Goal: Answer question/provide support: Share knowledge or assist other users

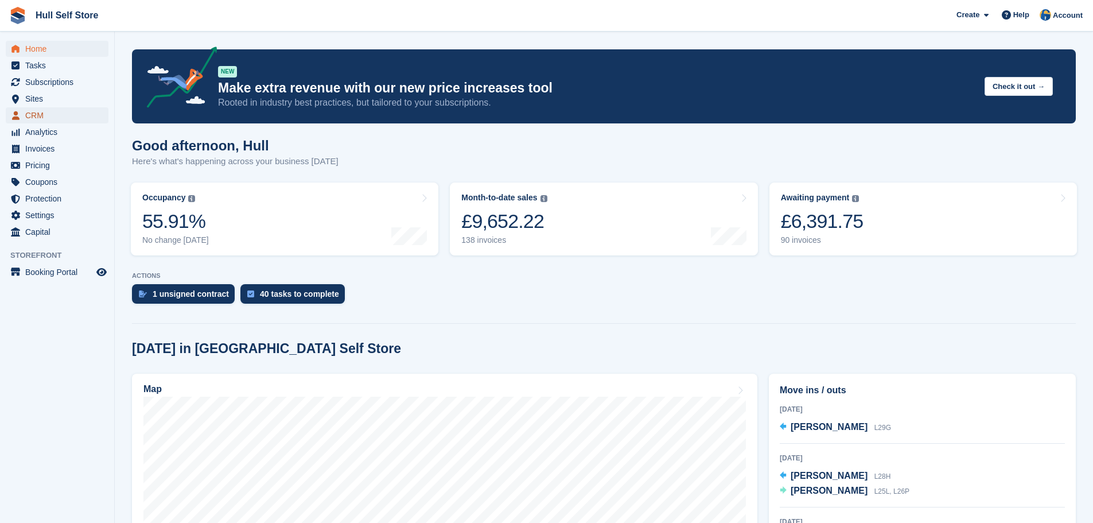
click at [69, 112] on span "CRM" at bounding box center [59, 115] width 69 height 16
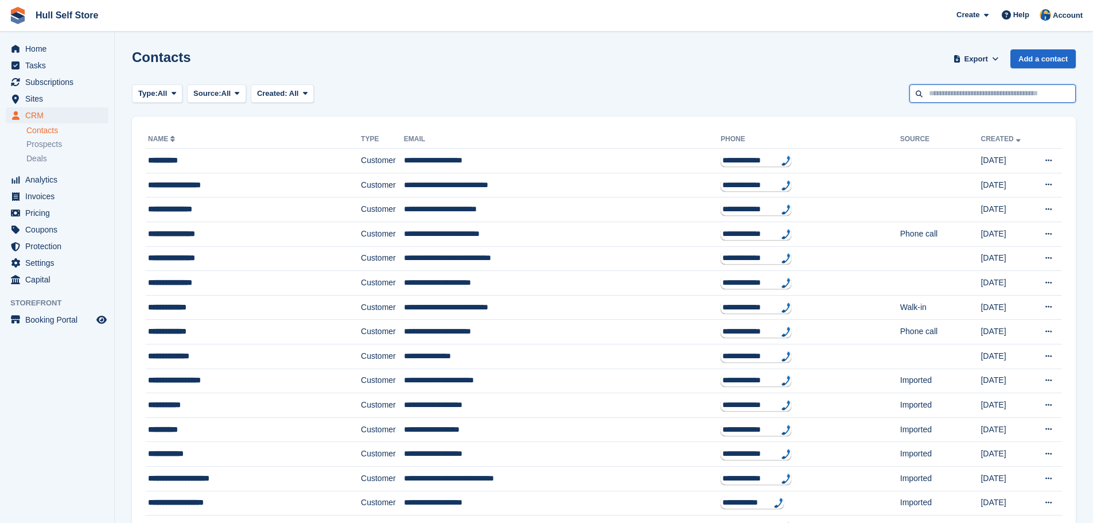
click at [975, 99] on input "text" at bounding box center [993, 93] width 166 height 19
type input "***"
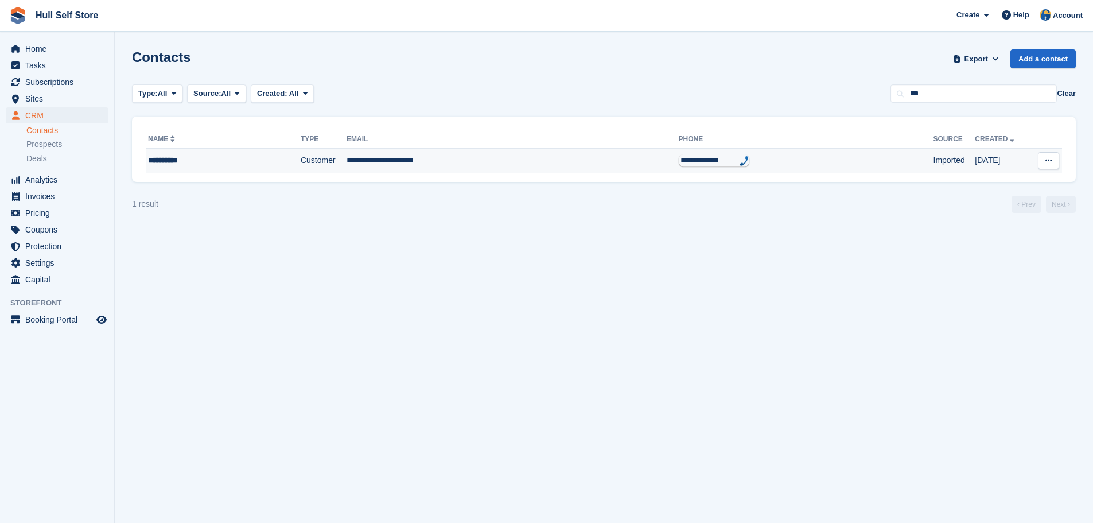
click at [403, 160] on td "**********" at bounding box center [513, 161] width 332 height 24
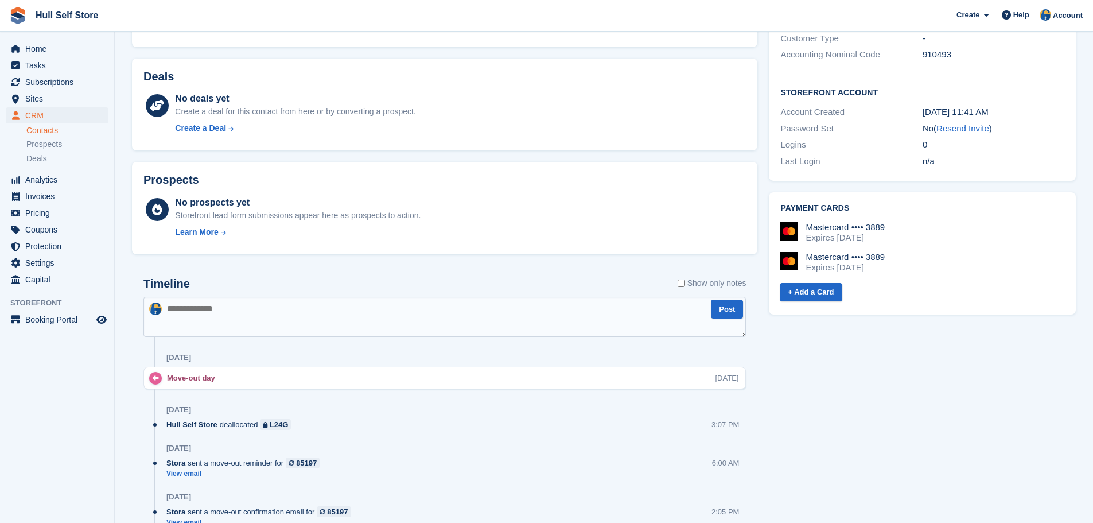
scroll to position [459, 0]
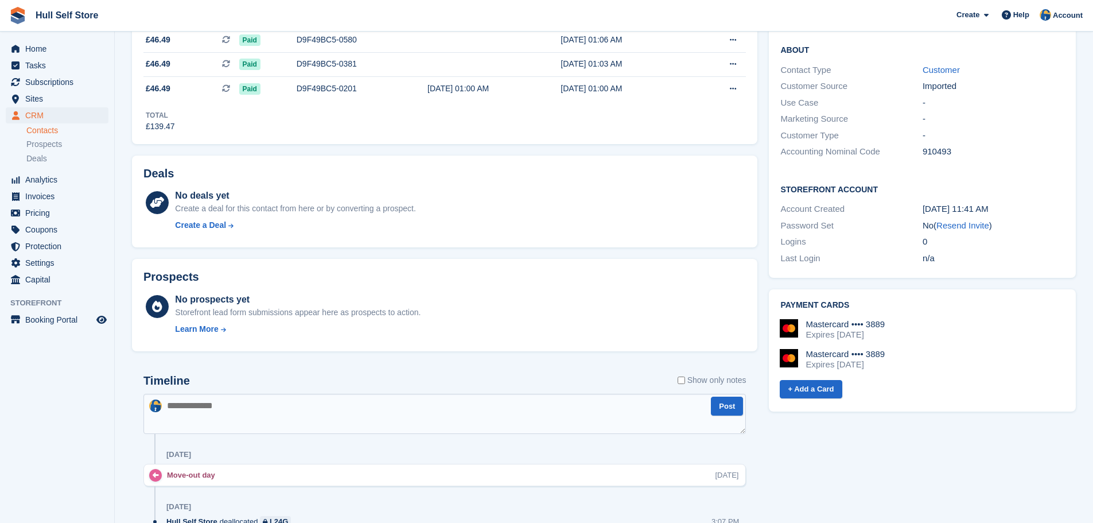
click at [403, 160] on div "Deals No deals yet Create a deal for this contact from here or by converting a …" at bounding box center [445, 202] width 626 height 92
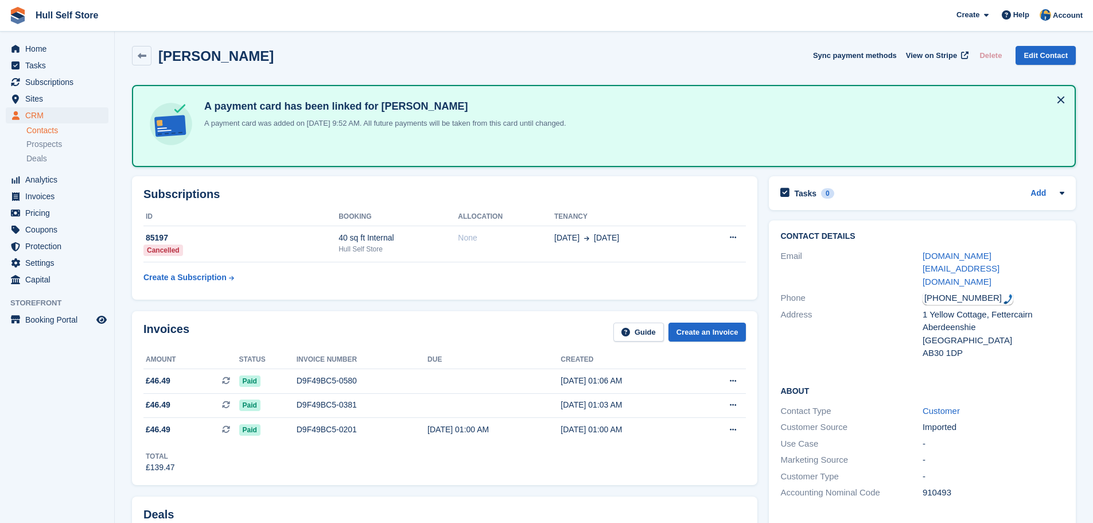
scroll to position [0, 0]
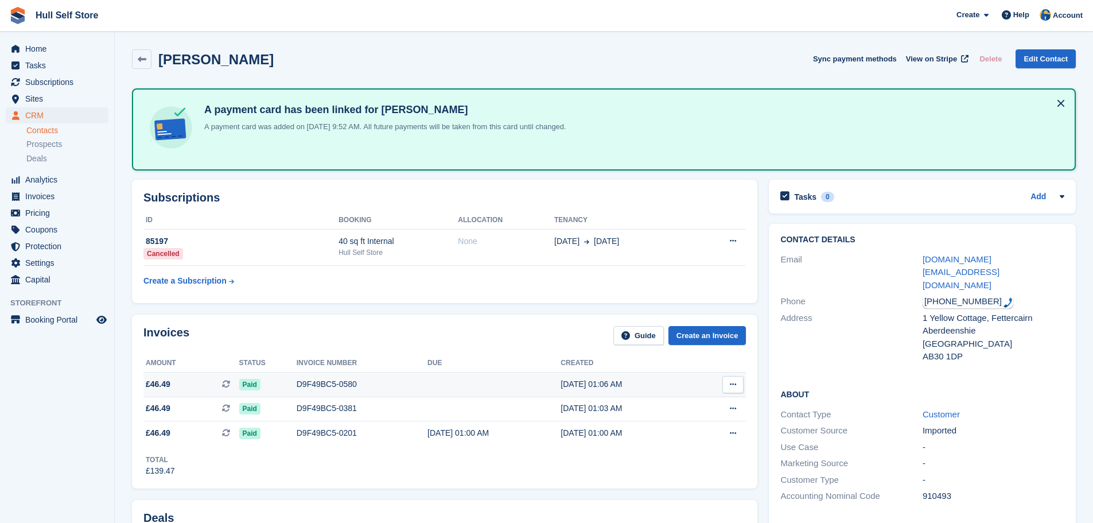
click at [359, 378] on div "D9F49BC5-0580" at bounding box center [362, 384] width 131 height 12
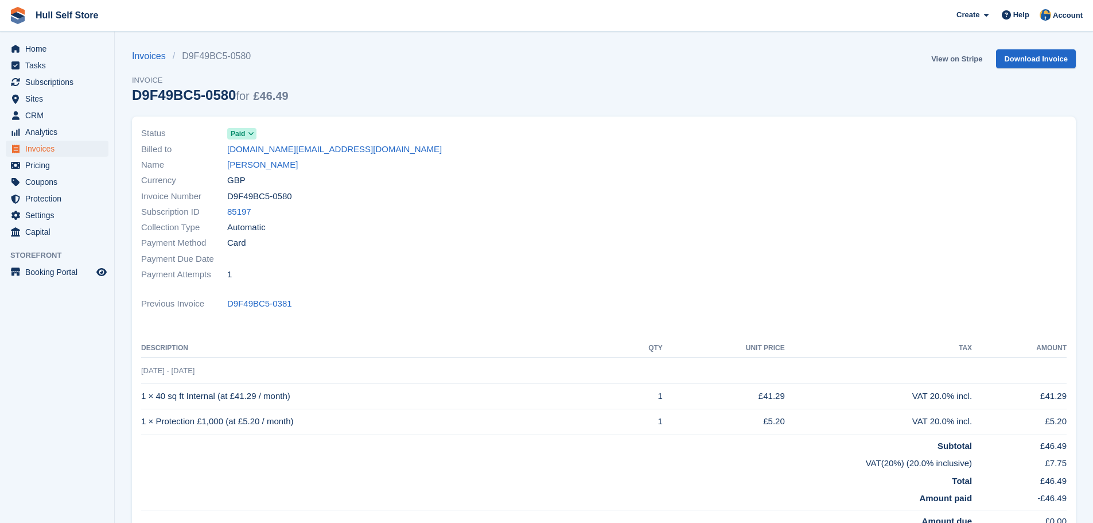
click at [953, 64] on link "View on Stripe" at bounding box center [957, 58] width 60 height 19
click at [251, 168] on link "[PERSON_NAME]" at bounding box center [262, 164] width 71 height 13
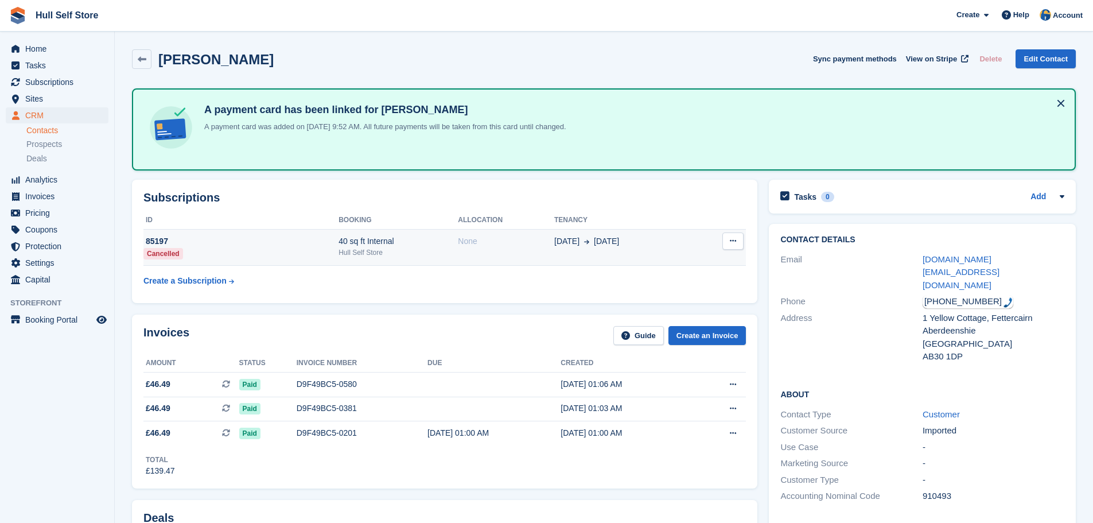
click at [414, 256] on div "Hull Self Store" at bounding box center [398, 252] width 119 height 10
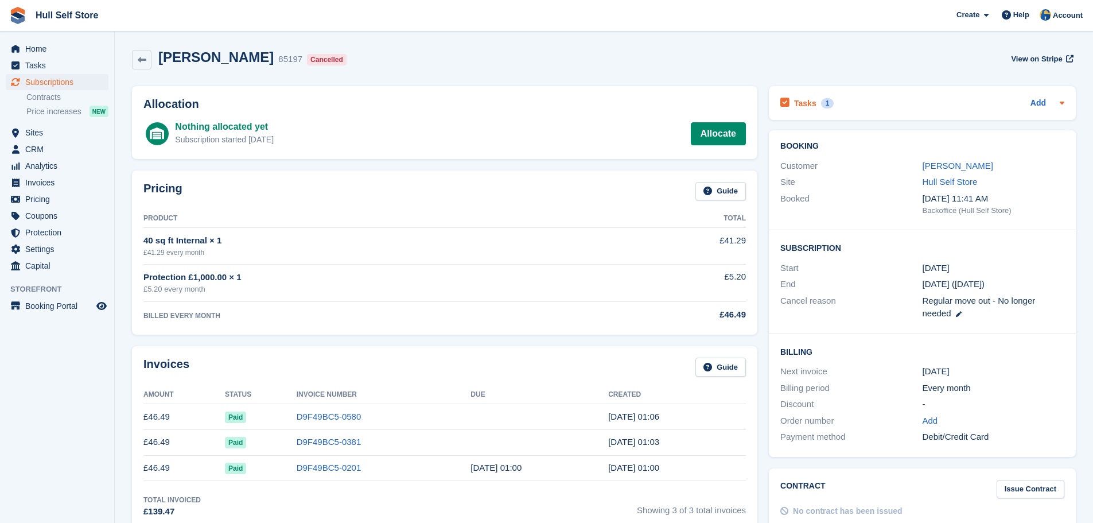
click at [846, 104] on div "Tasks 1 Add" at bounding box center [923, 102] width 284 height 15
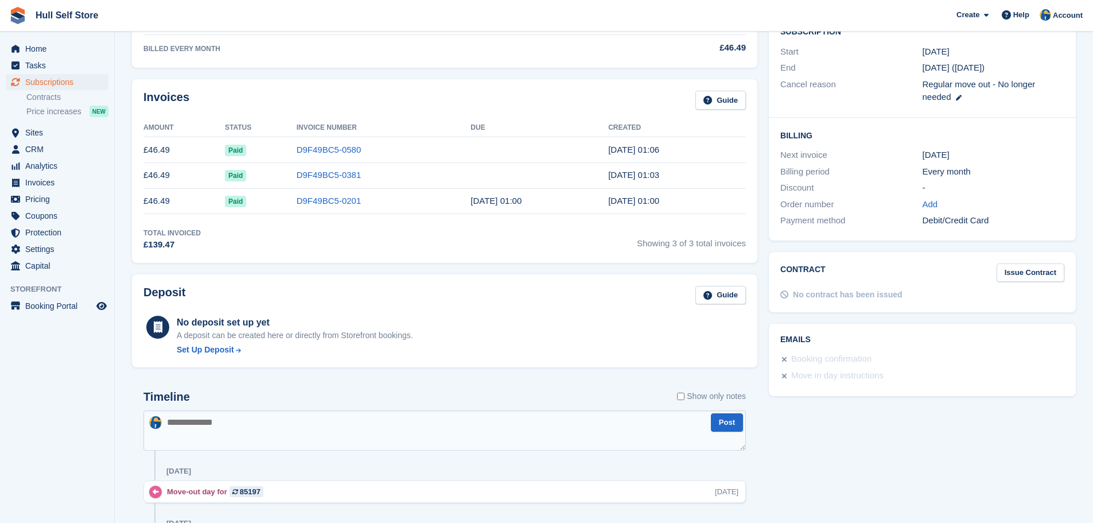
scroll to position [287, 0]
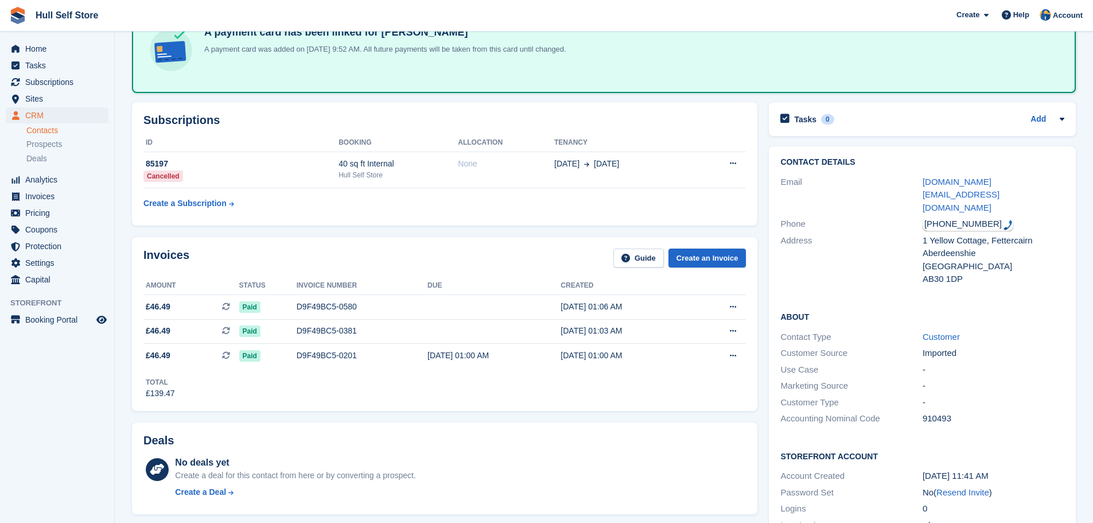
scroll to position [57, 0]
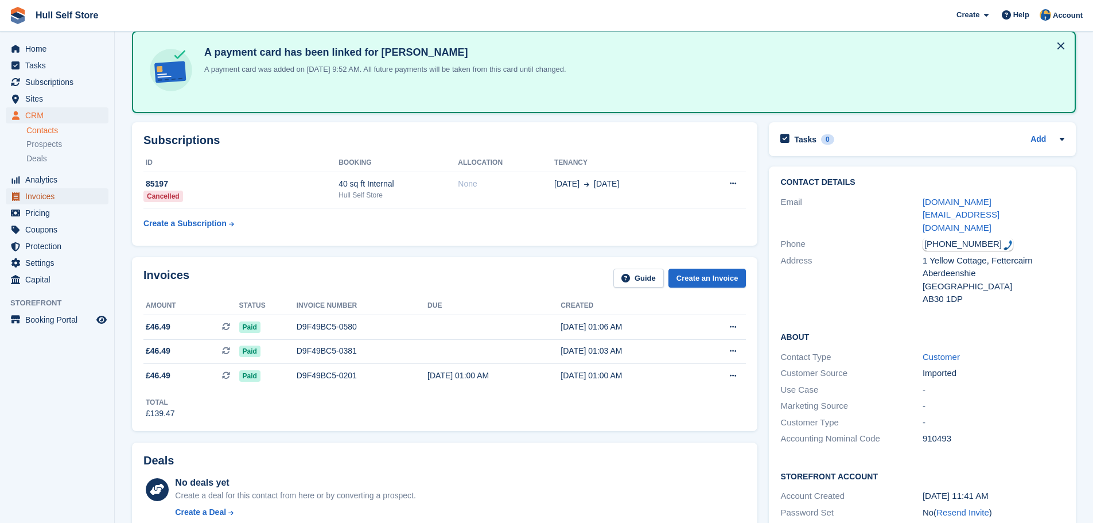
click at [77, 191] on span "Invoices" at bounding box center [59, 196] width 69 height 16
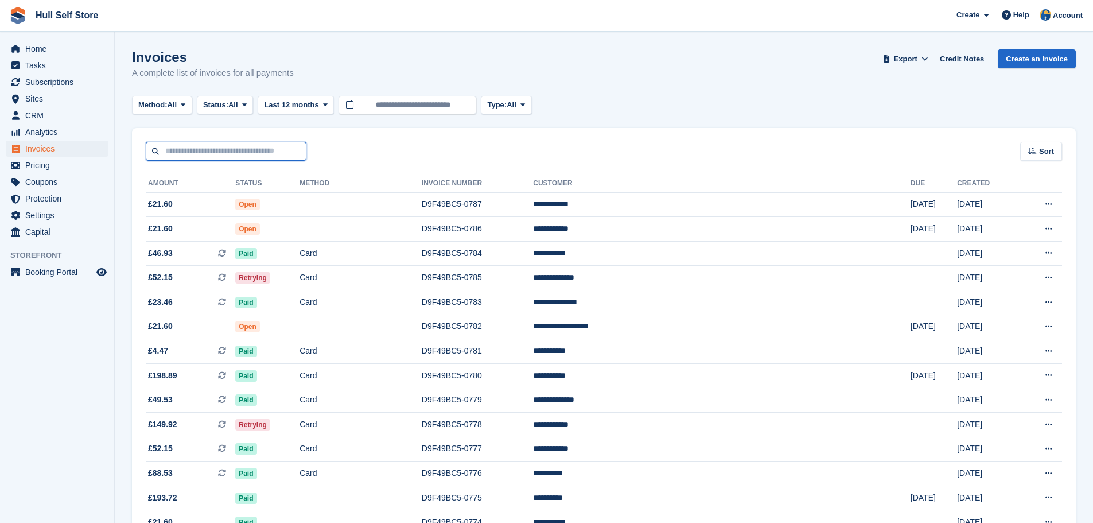
click at [197, 150] on input "text" at bounding box center [226, 151] width 161 height 19
type input "***"
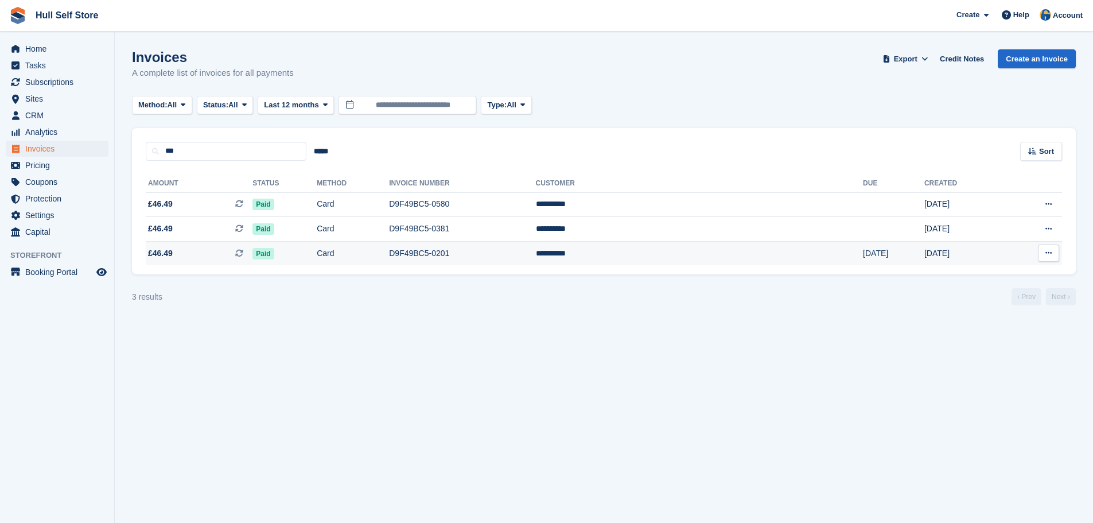
click at [317, 253] on td "Paid" at bounding box center [285, 253] width 64 height 24
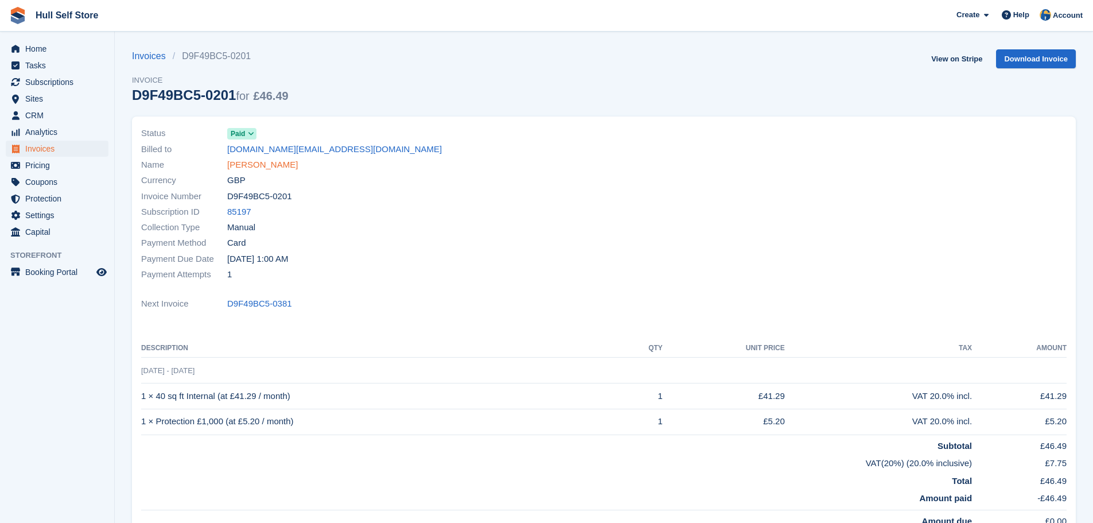
click at [262, 168] on link "[PERSON_NAME]" at bounding box center [262, 164] width 71 height 13
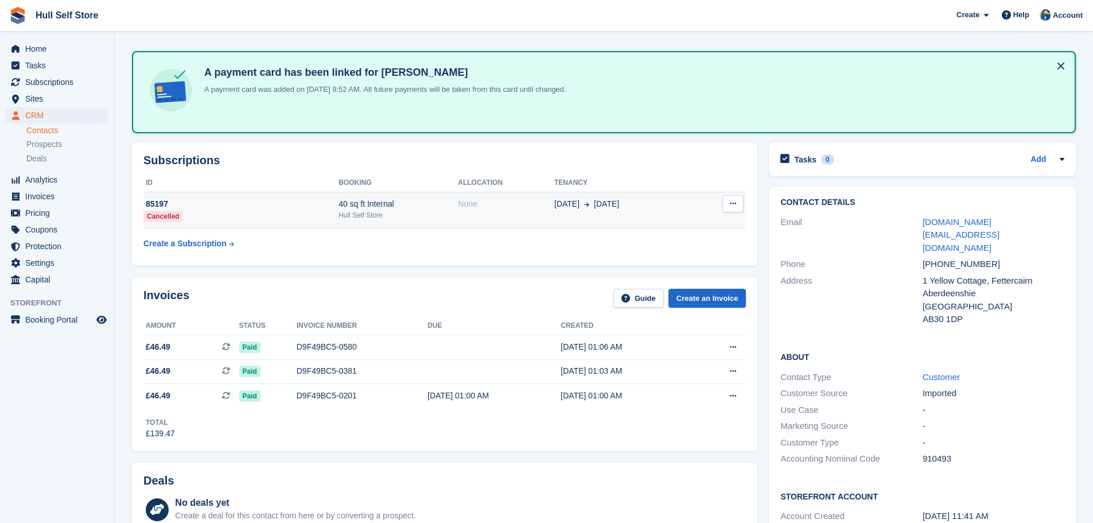
scroll to position [57, 0]
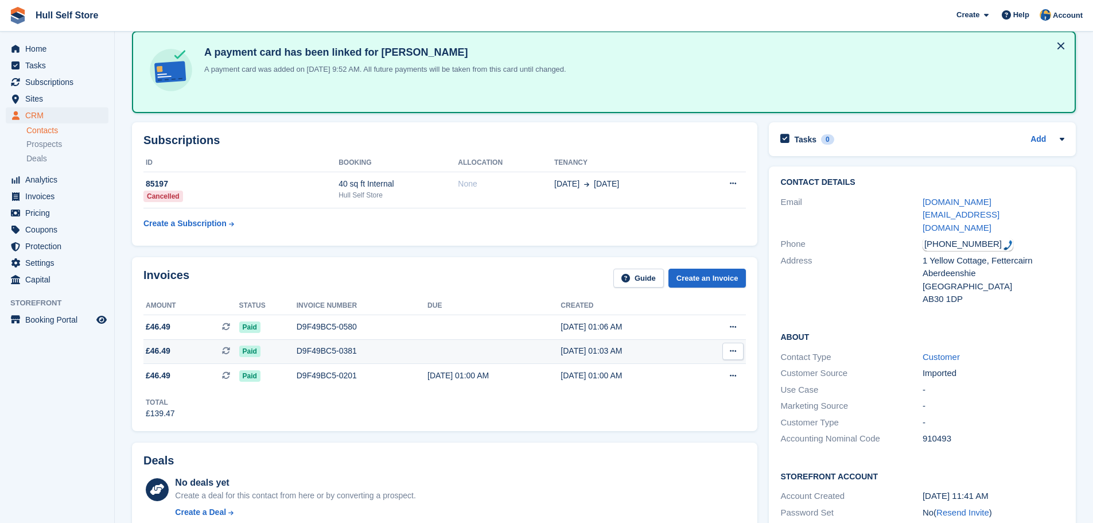
click at [387, 360] on td "D9F49BC5-0381" at bounding box center [362, 351] width 131 height 25
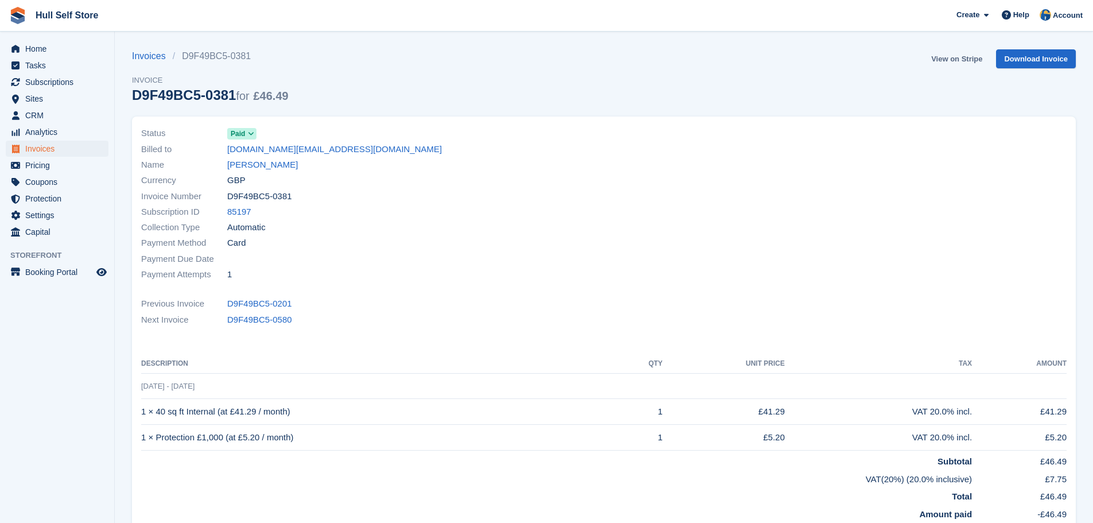
click at [953, 59] on link "View on Stripe" at bounding box center [957, 58] width 60 height 19
click at [250, 167] on link "[PERSON_NAME]" at bounding box center [262, 164] width 71 height 13
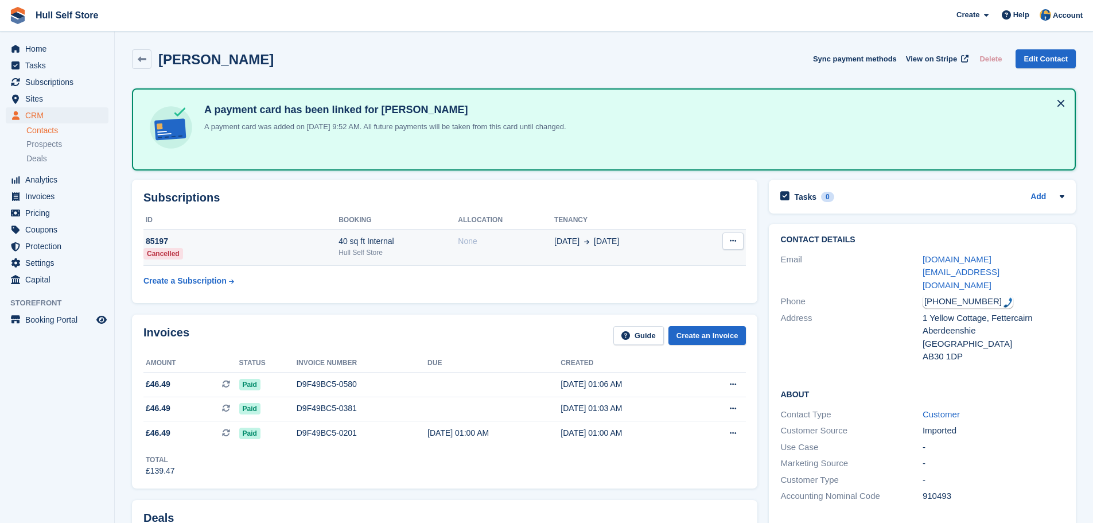
click at [518, 255] on td "None" at bounding box center [506, 247] width 96 height 37
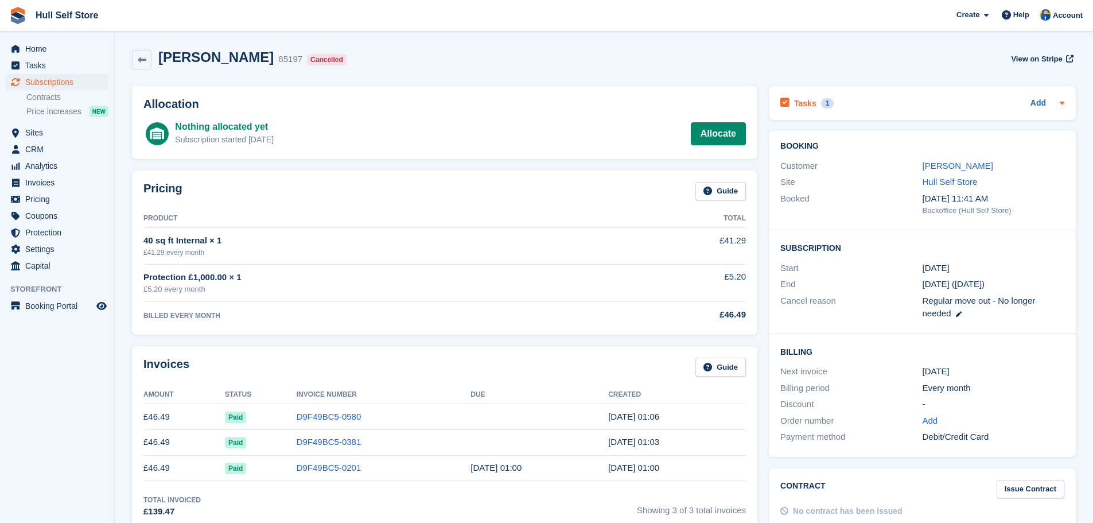
click at [886, 98] on div "Tasks 1 Add" at bounding box center [923, 102] width 284 height 15
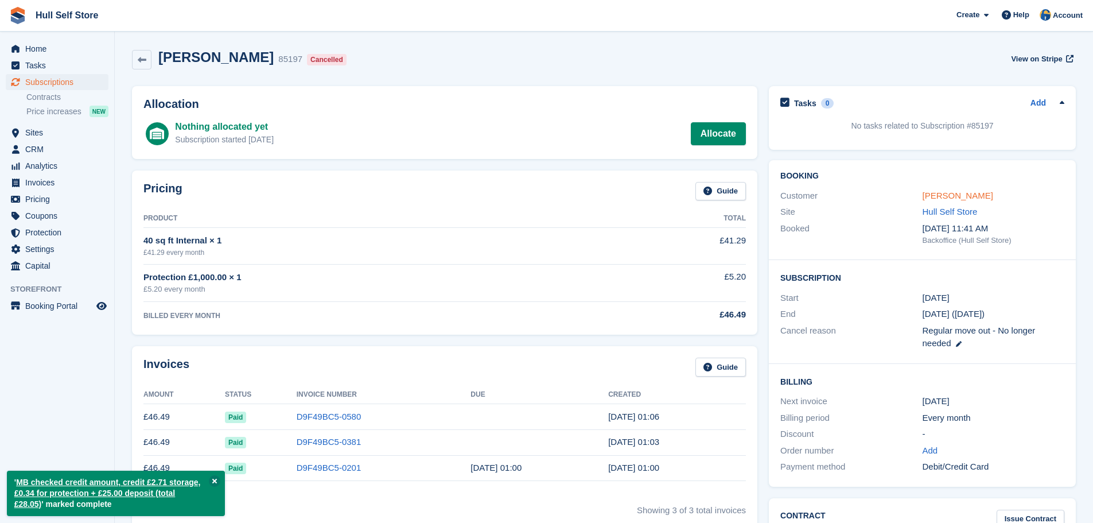
click at [960, 198] on link "Bryony Fox" at bounding box center [958, 196] width 71 height 10
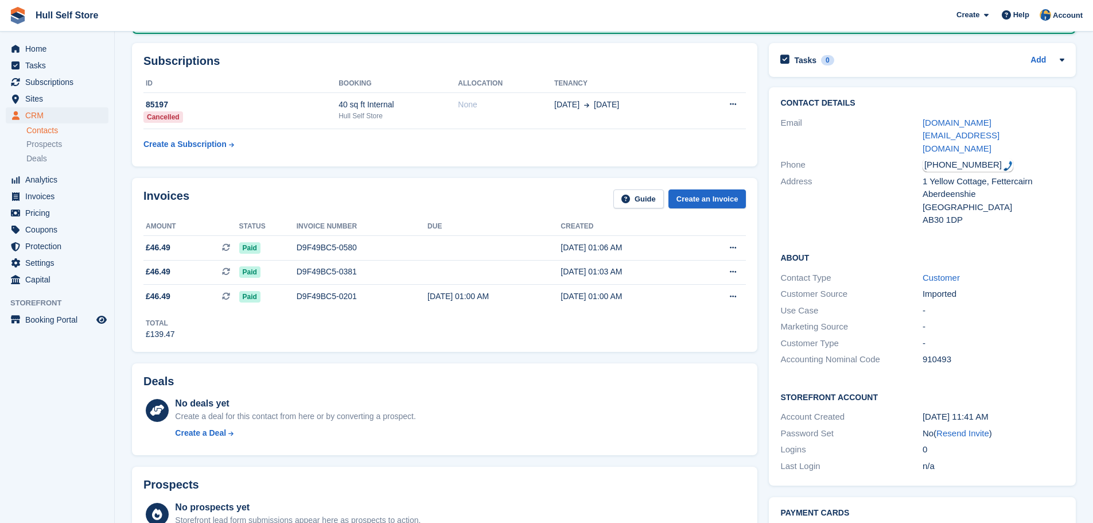
scroll to position [115, 0]
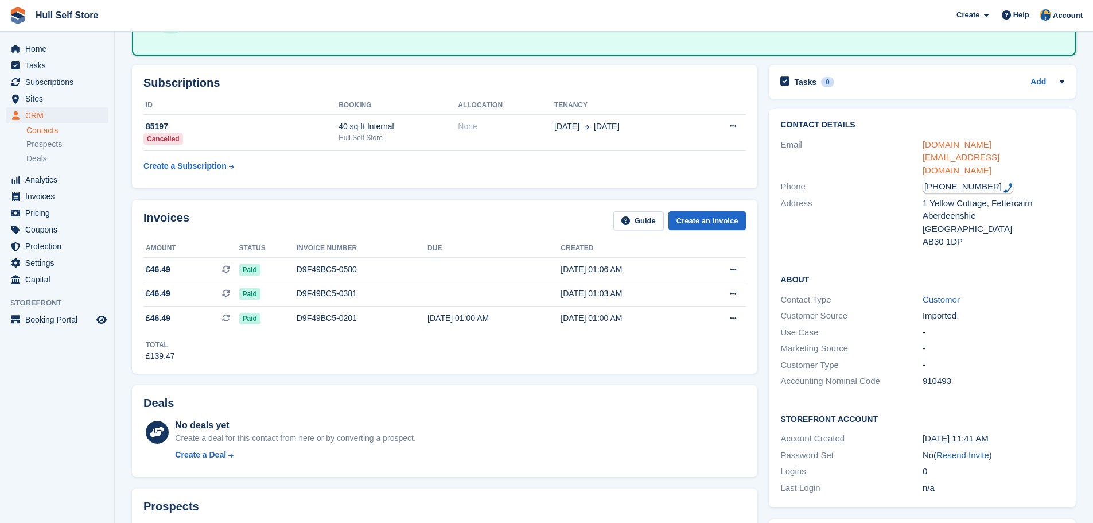
click at [970, 145] on link "bryony.eh.fox@gmail.com" at bounding box center [961, 157] width 77 height 36
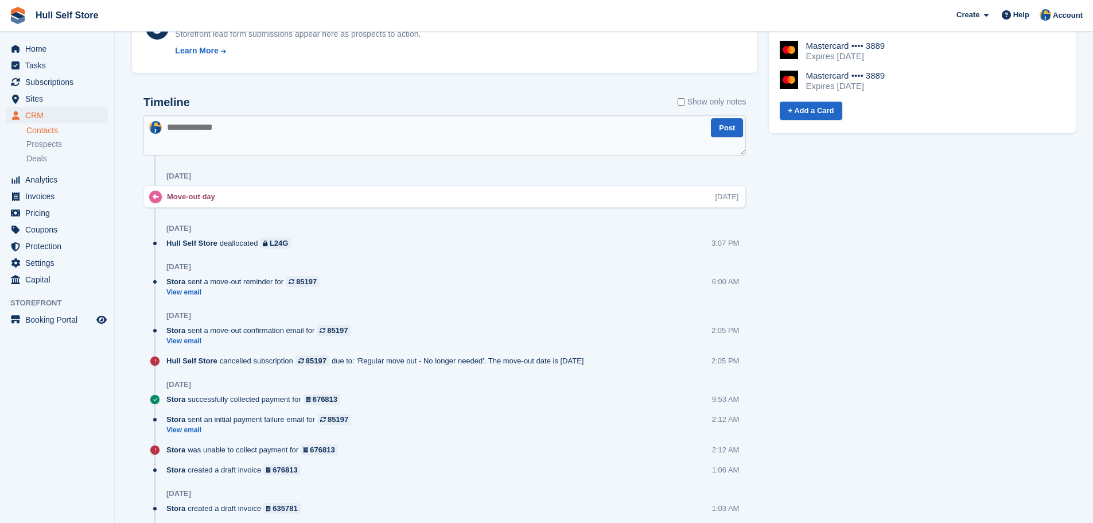
scroll to position [631, 0]
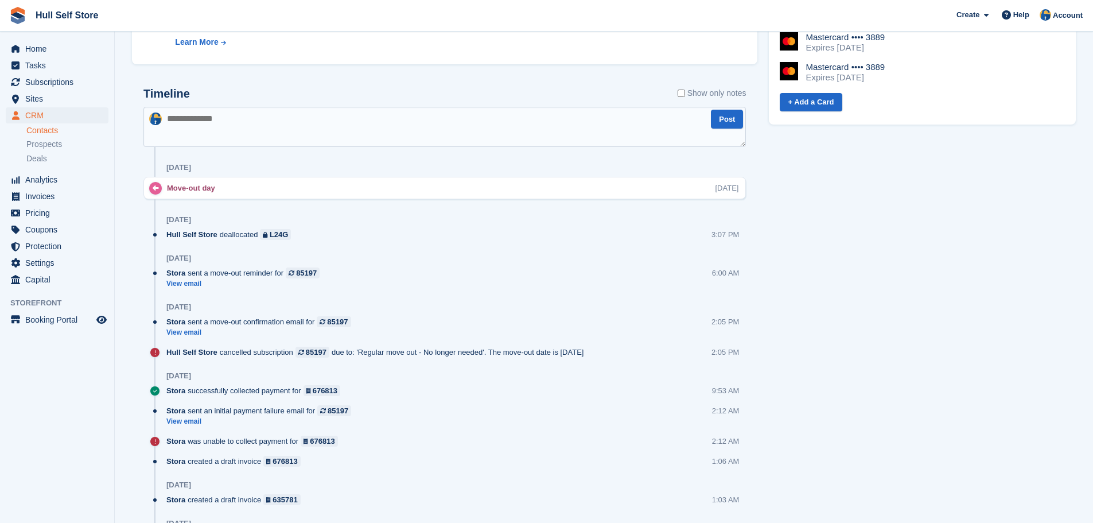
click at [336, 112] on textarea at bounding box center [444, 127] width 603 height 40
type textarea "**********"
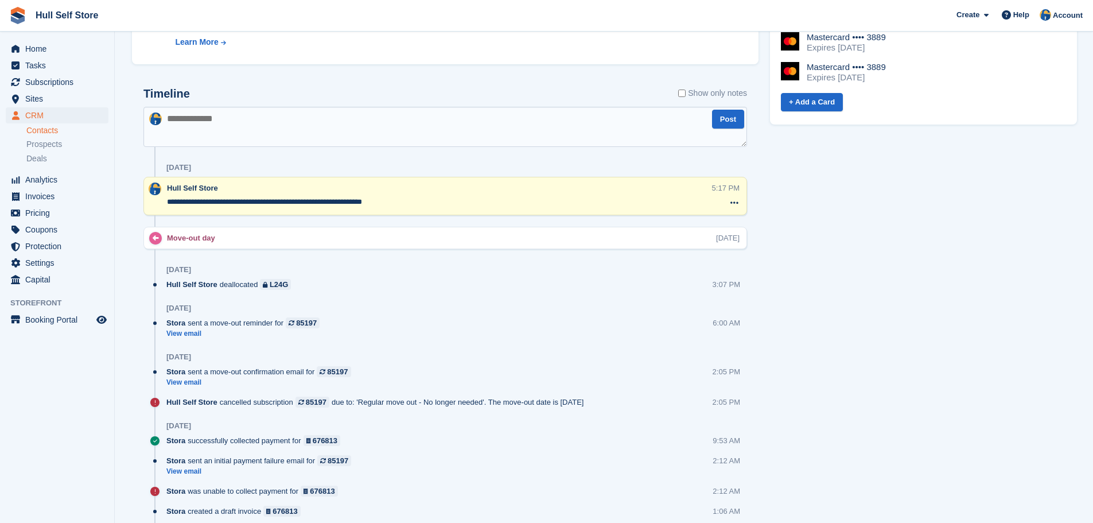
click at [290, 203] on textarea "**********" at bounding box center [439, 201] width 545 height 11
type textarea "**********"
click at [885, 231] on div "Tasks 0 Add No tasks related to Bryony Fox Contact Details Email bryony.eh.fox@…" at bounding box center [923, 143] width 319 height 1200
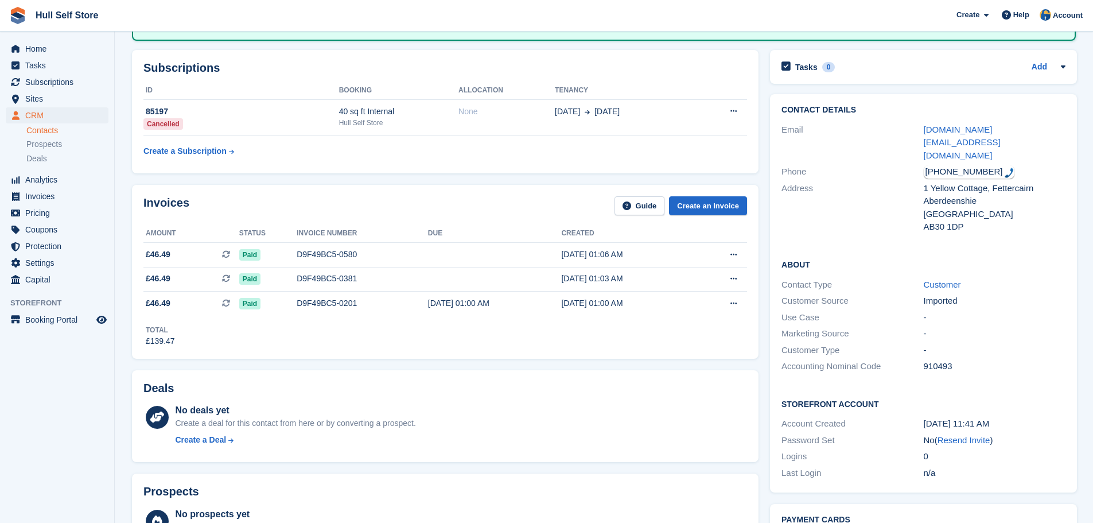
scroll to position [0, 0]
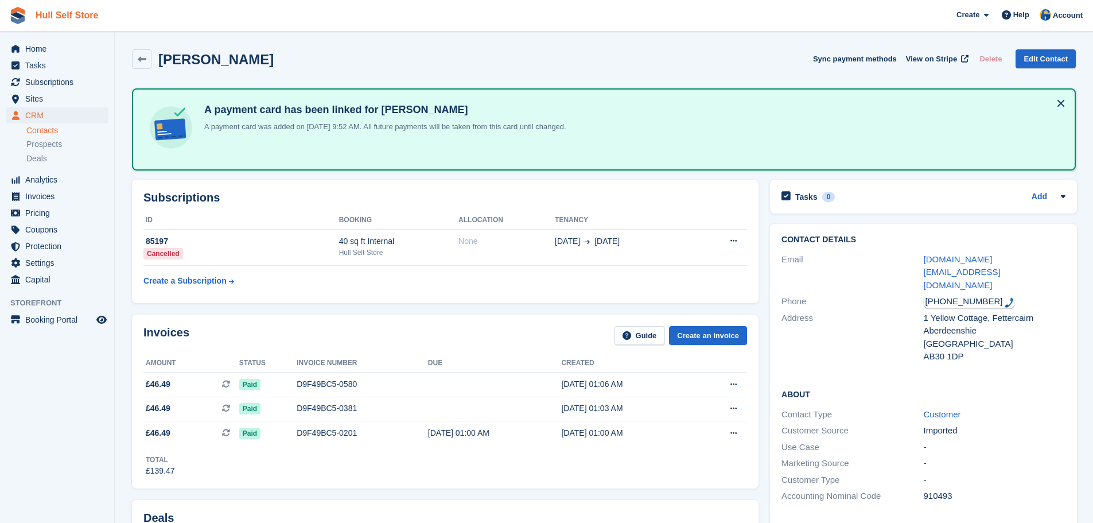
click at [75, 20] on link "Hull Self Store" at bounding box center [67, 15] width 72 height 19
